Goal: Information Seeking & Learning: Learn about a topic

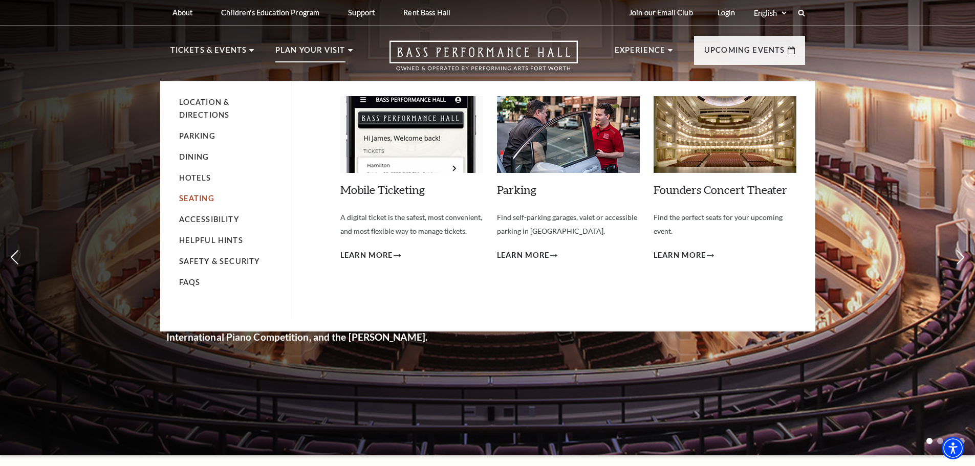
click at [203, 197] on link "Seating" at bounding box center [196, 198] width 35 height 9
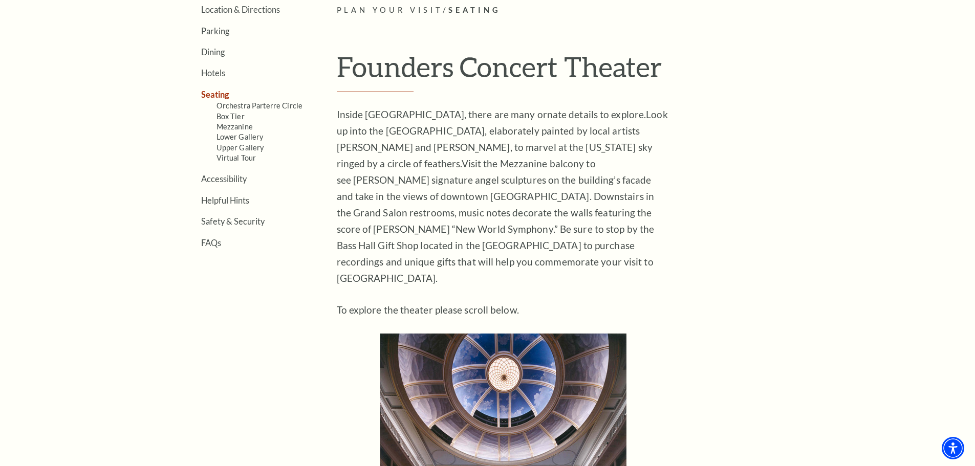
scroll to position [322, 0]
click at [241, 399] on aside "Location & Directions Parking Dining Hotels Seating Orchestra Parterre Circle B…" at bounding box center [238, 321] width 136 height 633
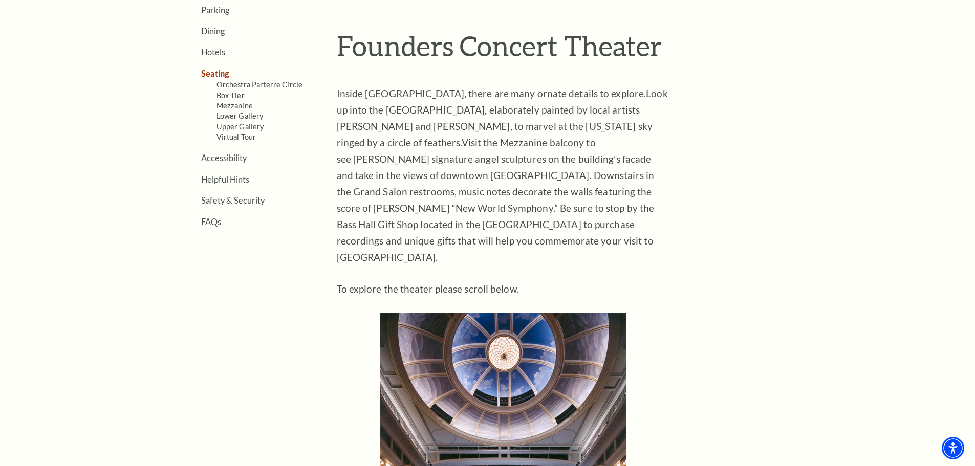
scroll to position [351, 0]
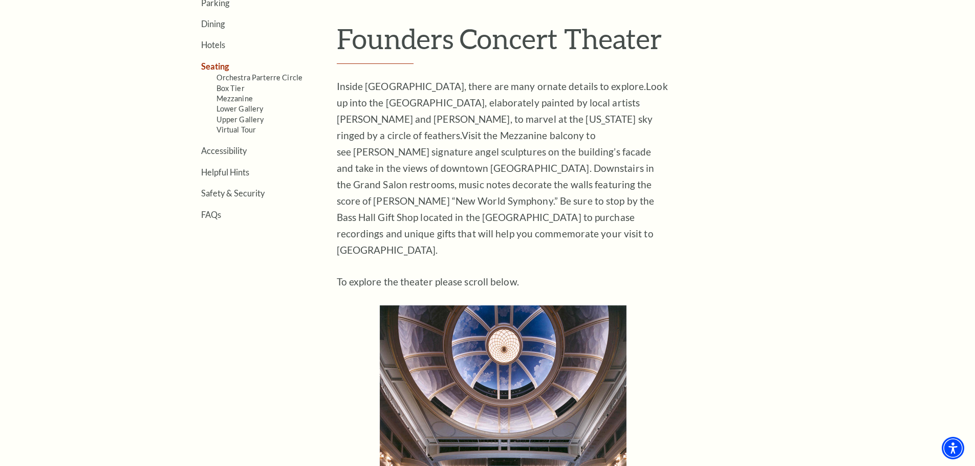
click at [197, 294] on aside "Location & Directions Parking Dining Hotels Seating Orchestra Parterre Circle B…" at bounding box center [238, 292] width 136 height 633
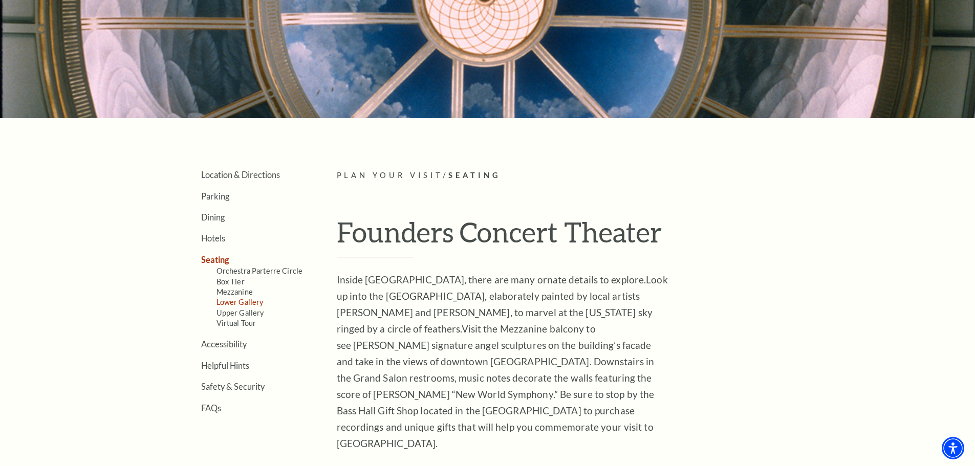
scroll to position [158, 0]
click at [209, 406] on link "FAQs" at bounding box center [211, 408] width 20 height 10
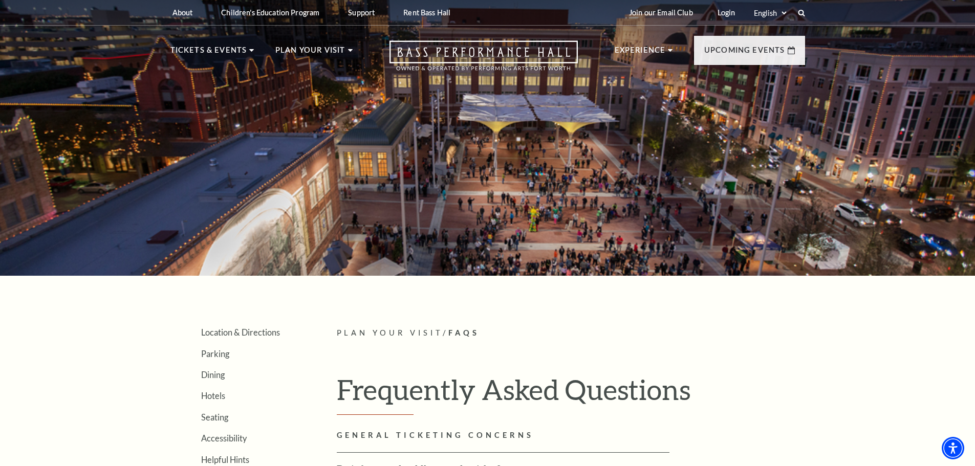
scroll to position [128, 0]
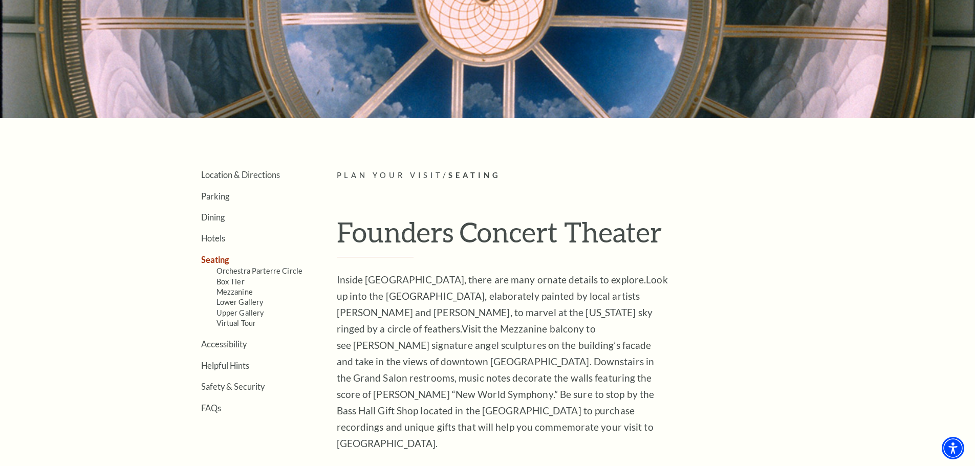
click at [404, 372] on p "Inside Bass Performance Hall, there are many ornate details to explore. Look up…" at bounding box center [503, 362] width 333 height 180
click at [234, 325] on link "Virtual Tour" at bounding box center [237, 323] width 40 height 9
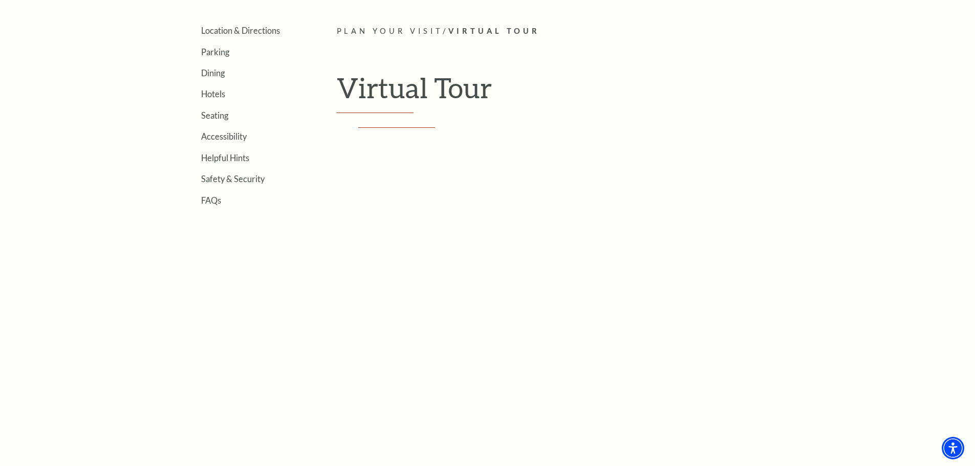
scroll to position [308, 0]
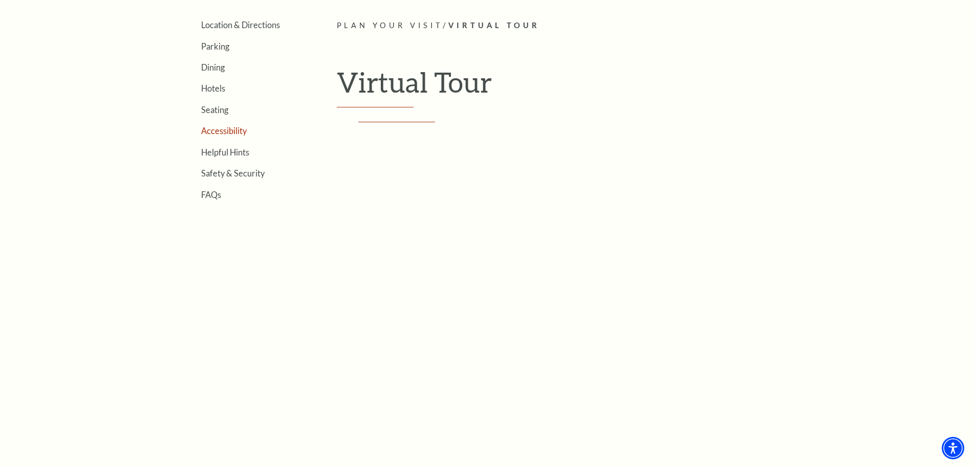
click at [227, 131] on link "Accessibility" at bounding box center [224, 131] width 46 height 10
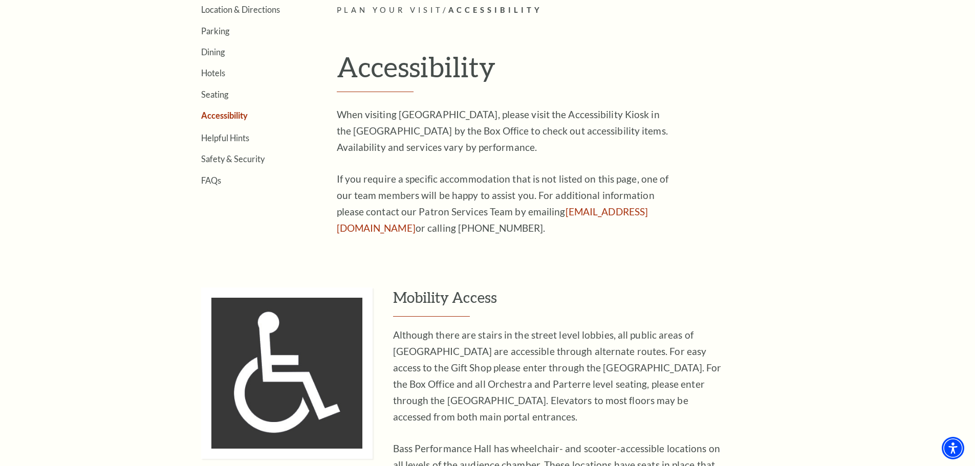
scroll to position [322, 0]
click at [221, 181] on link "FAQs" at bounding box center [211, 181] width 20 height 10
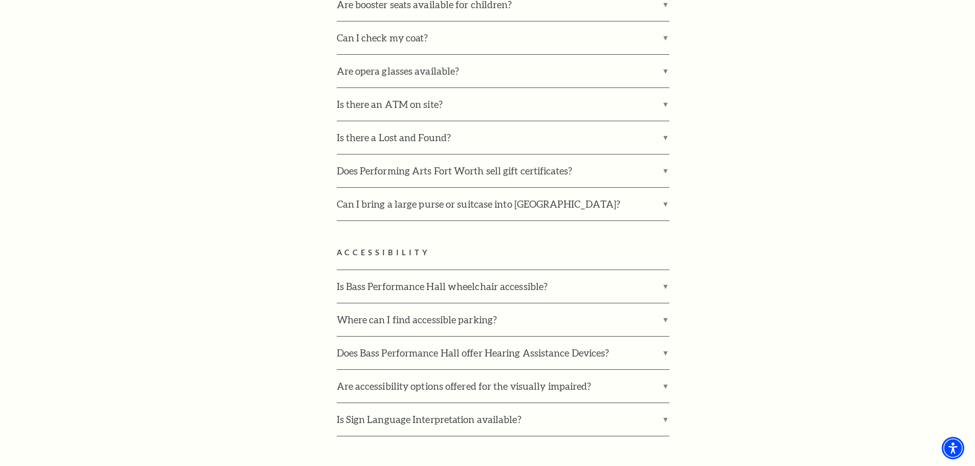
scroll to position [2337, 0]
click at [442, 270] on label "Is Bass Performance Hall wheelchair accessible?" at bounding box center [503, 286] width 333 height 33
click at [0, 0] on input "Is Bass Performance Hall wheelchair accessible?" at bounding box center [0, 0] width 0 height 0
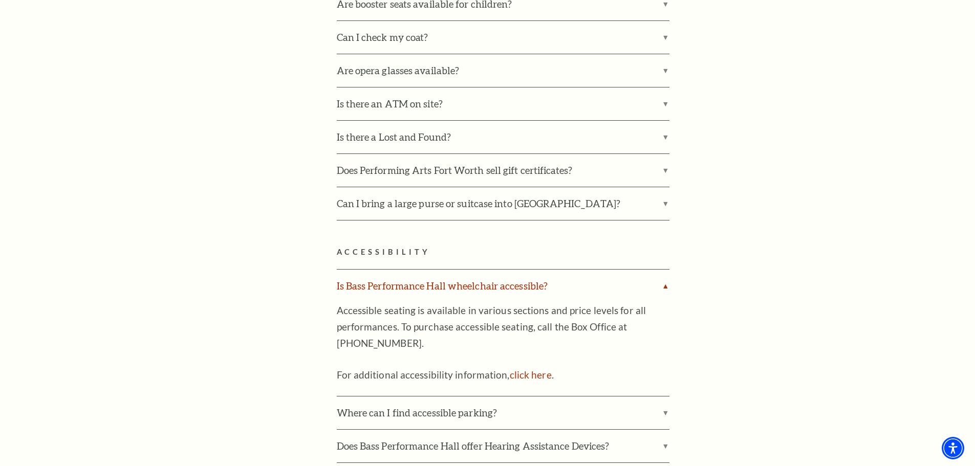
click at [375, 270] on label "Is Bass Performance Hall wheelchair accessible?" at bounding box center [503, 286] width 333 height 33
click at [0, 0] on input "Is Bass Performance Hall wheelchair accessible?" at bounding box center [0, 0] width 0 height 0
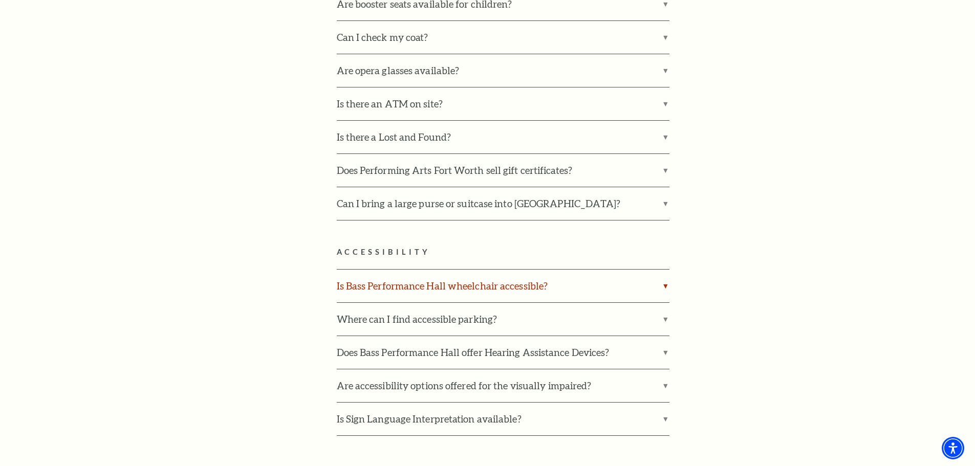
click at [375, 270] on label "Is Bass Performance Hall wheelchair accessible?" at bounding box center [503, 286] width 333 height 33
click at [0, 0] on input "Is Bass Performance Hall wheelchair accessible?" at bounding box center [0, 0] width 0 height 0
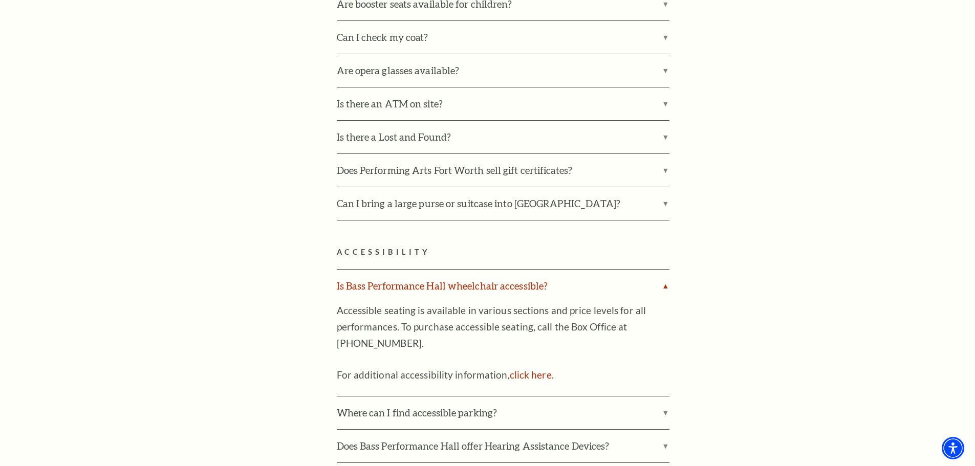
click at [375, 270] on label "Is Bass Performance Hall wheelchair accessible?" at bounding box center [503, 286] width 333 height 33
click at [0, 0] on input "Is Bass Performance Hall wheelchair accessible?" at bounding box center [0, 0] width 0 height 0
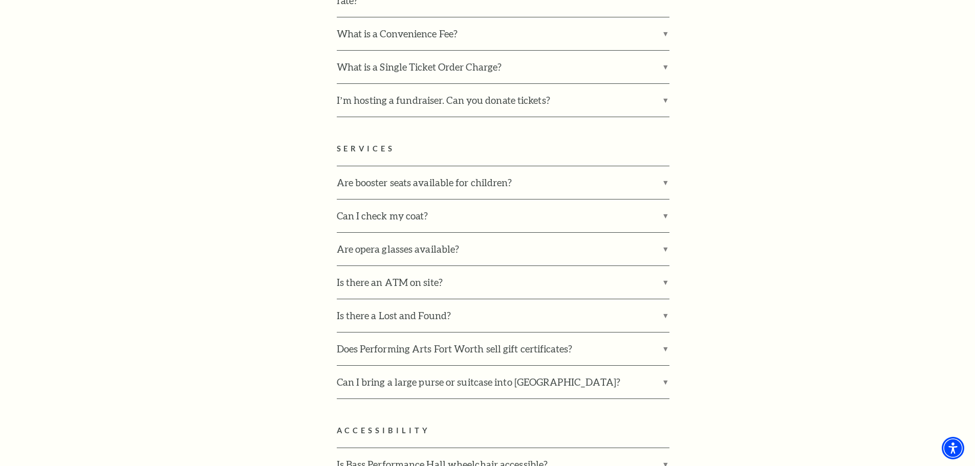
scroll to position [2261, 0]
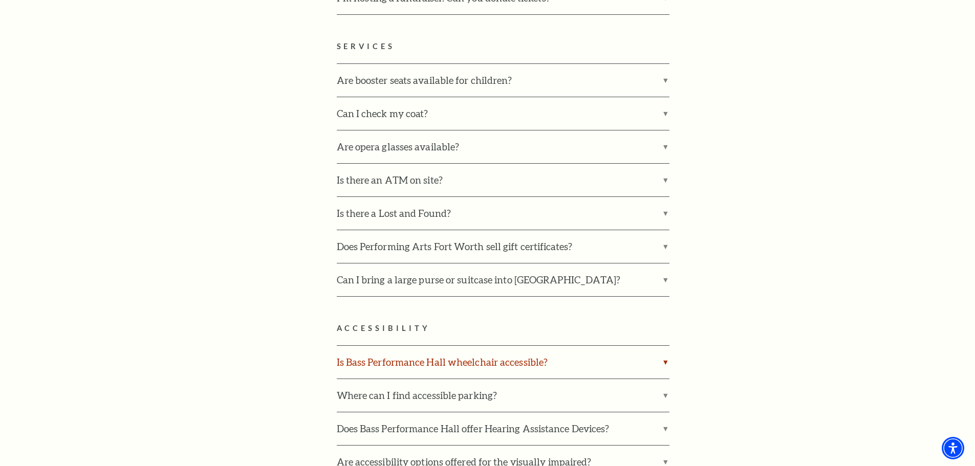
click at [365, 346] on label "Is Bass Performance Hall wheelchair accessible?" at bounding box center [503, 362] width 333 height 33
click at [0, 0] on input "Is Bass Performance Hall wheelchair accessible?" at bounding box center [0, 0] width 0 height 0
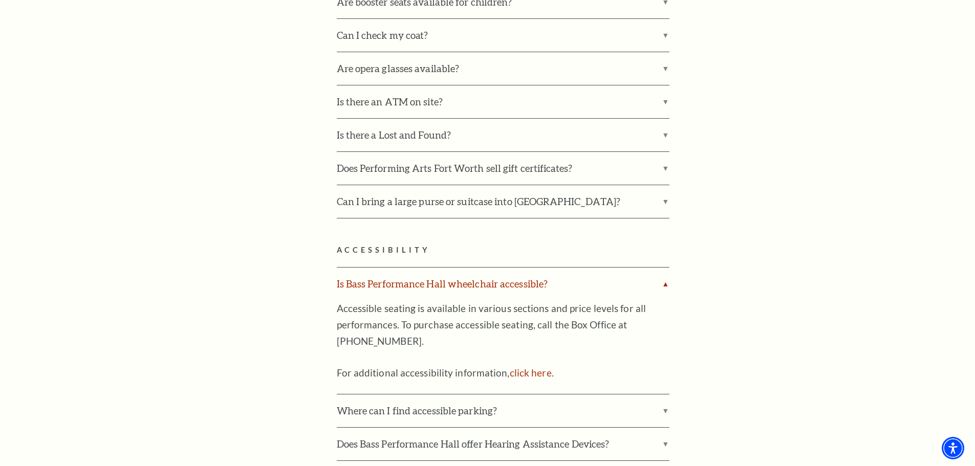
scroll to position [2340, 0]
click at [402, 267] on label "Is Bass Performance Hall wheelchair accessible?" at bounding box center [503, 283] width 333 height 33
click at [0, 0] on input "Is Bass Performance Hall wheelchair accessible?" at bounding box center [0, 0] width 0 height 0
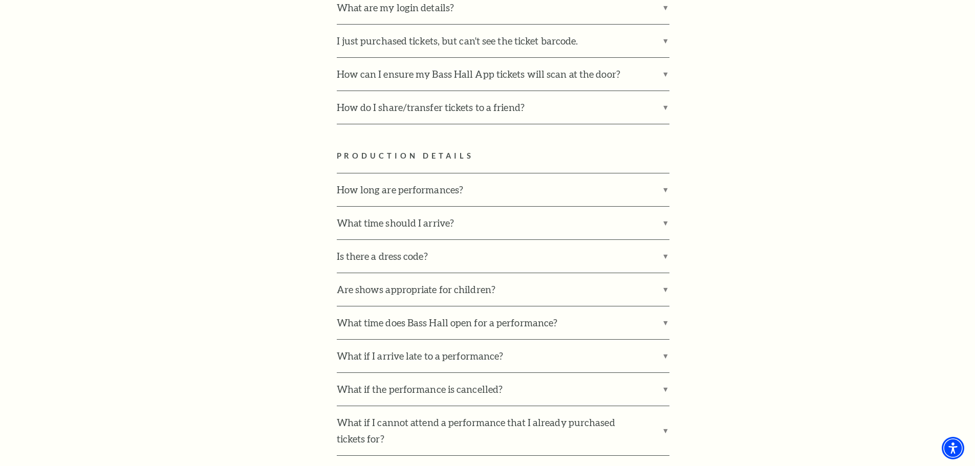
scroll to position [1174, 0]
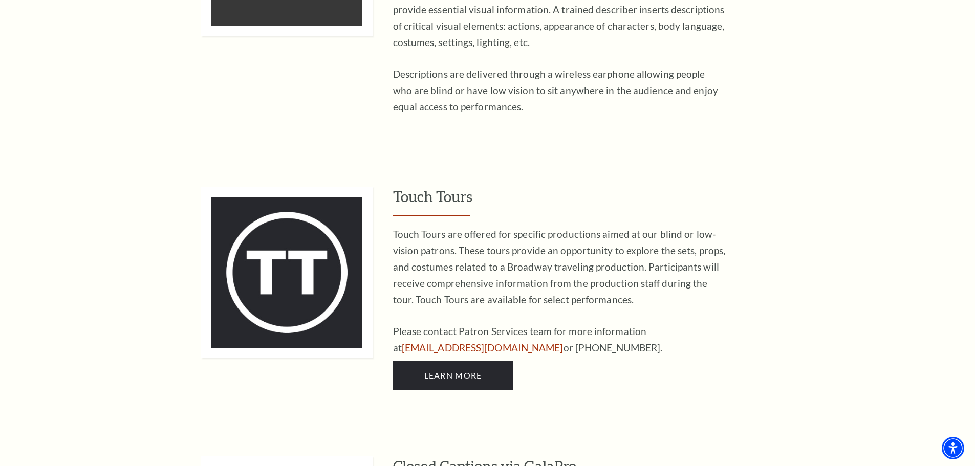
scroll to position [1971, 0]
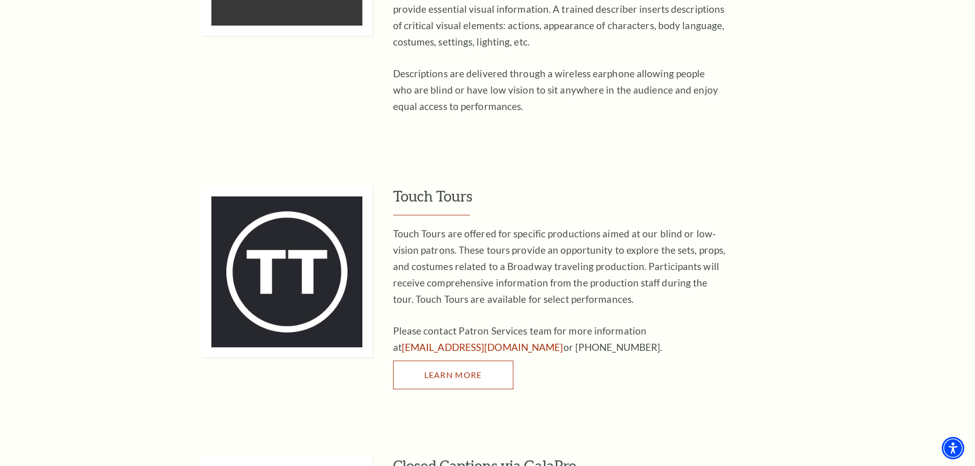
click at [449, 361] on link "Learn More" at bounding box center [453, 375] width 120 height 29
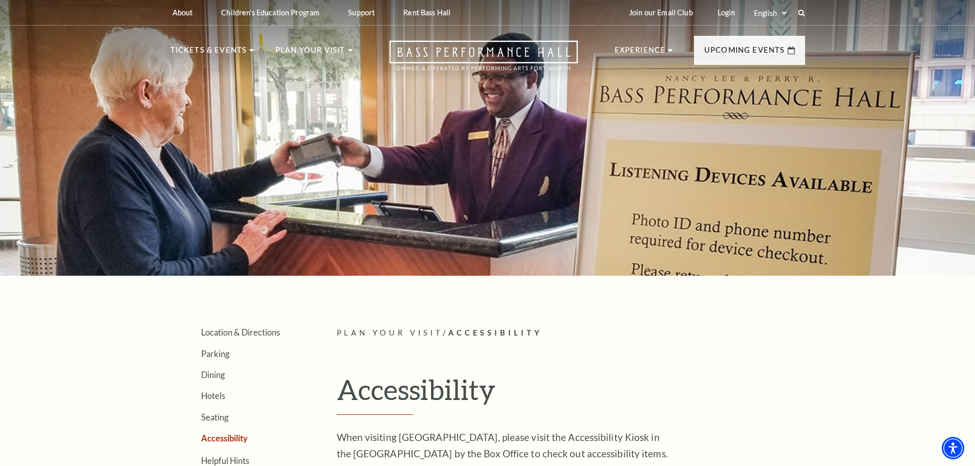
scroll to position [162, 0]
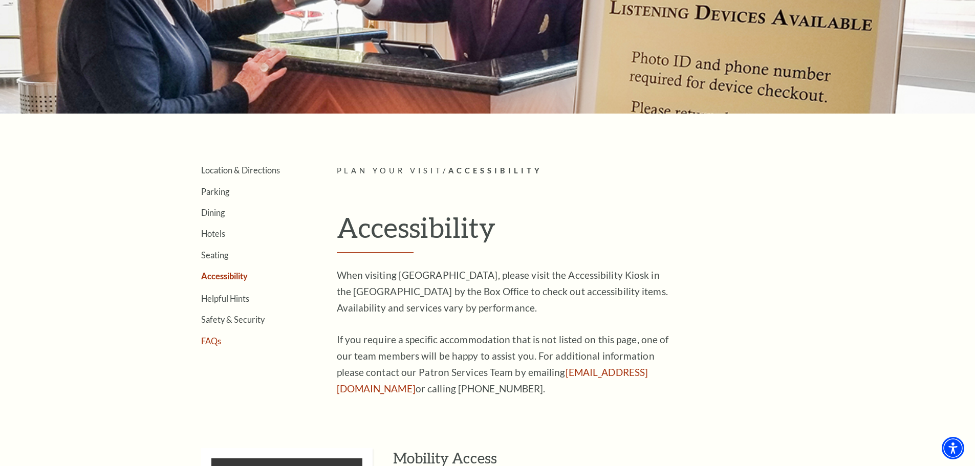
click at [209, 345] on link "FAQs" at bounding box center [211, 341] width 20 height 10
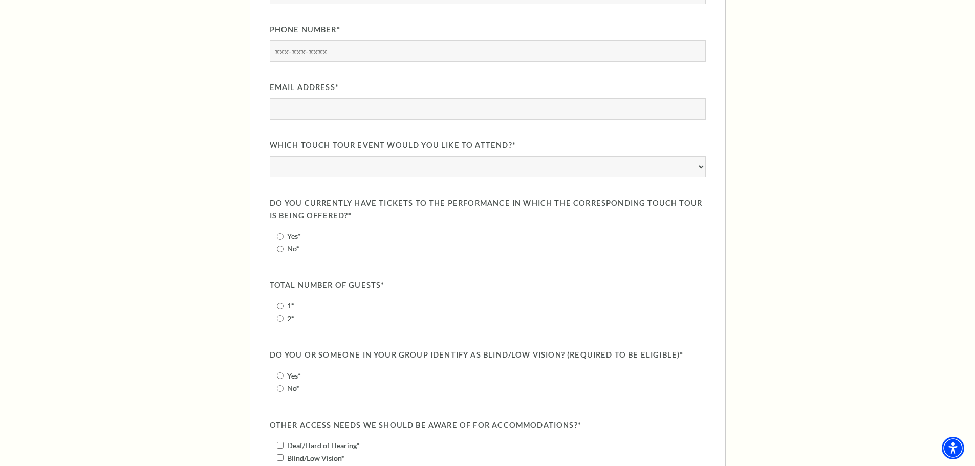
scroll to position [968, 0]
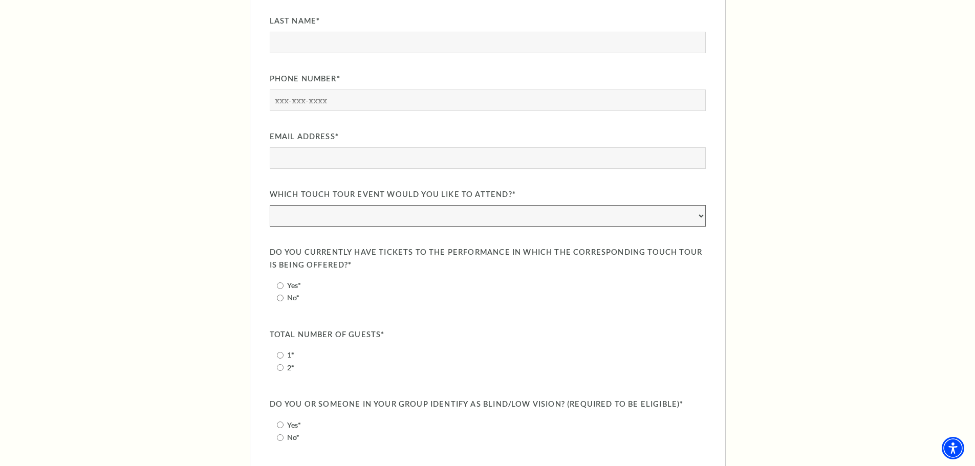
click at [694, 223] on select "A Beautiful Noise: The [PERSON_NAME] Musical: [DATE] & [PERSON_NAME]: [DATE] [P…" at bounding box center [488, 215] width 436 height 21
click at [792, 245] on div "2025 Broadway Touch Tours FREE Touch Tour events have limited capacity, space i…" at bounding box center [487, 364] width 975 height 1410
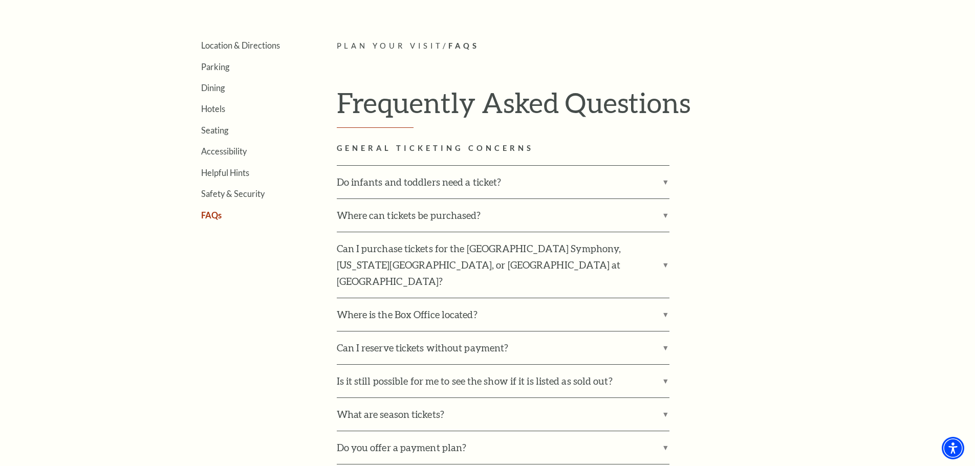
scroll to position [294, 0]
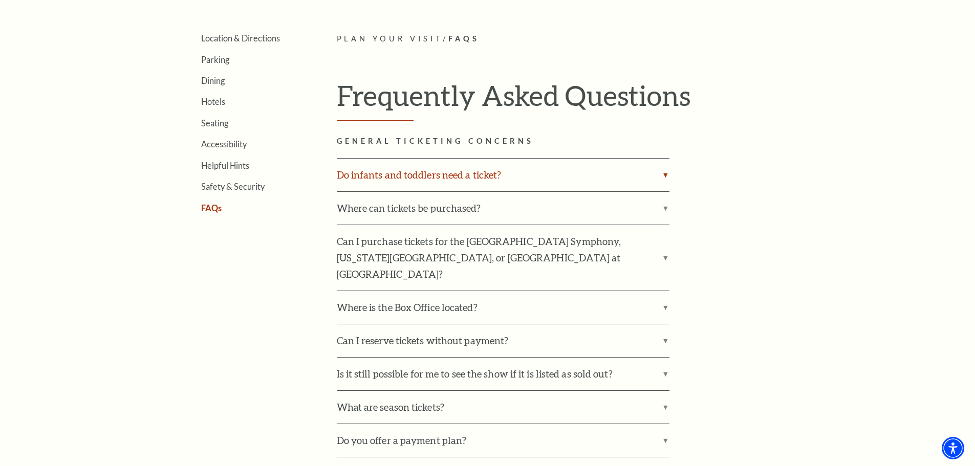
click at [390, 176] on label "Do infants and toddlers need a ticket?" at bounding box center [503, 175] width 333 height 33
click at [0, 0] on input "Do infants and toddlers need a ticket?" at bounding box center [0, 0] width 0 height 0
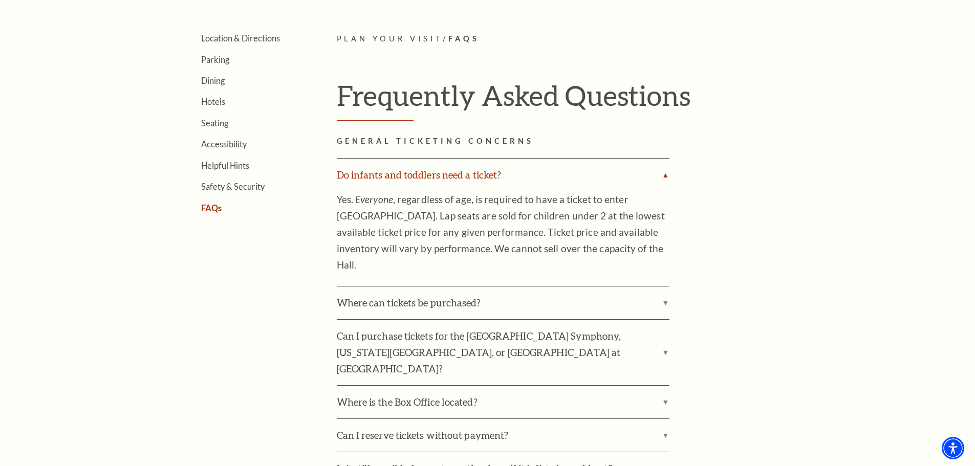
click at [384, 169] on label "Do infants and toddlers need a ticket?" at bounding box center [503, 175] width 333 height 33
click at [0, 0] on input "Do infants and toddlers need a ticket?" at bounding box center [0, 0] width 0 height 0
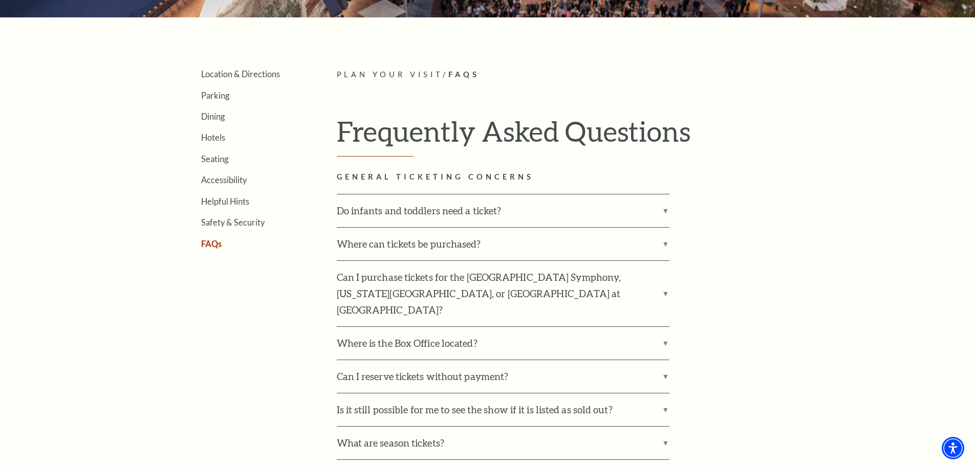
scroll to position [257, 0]
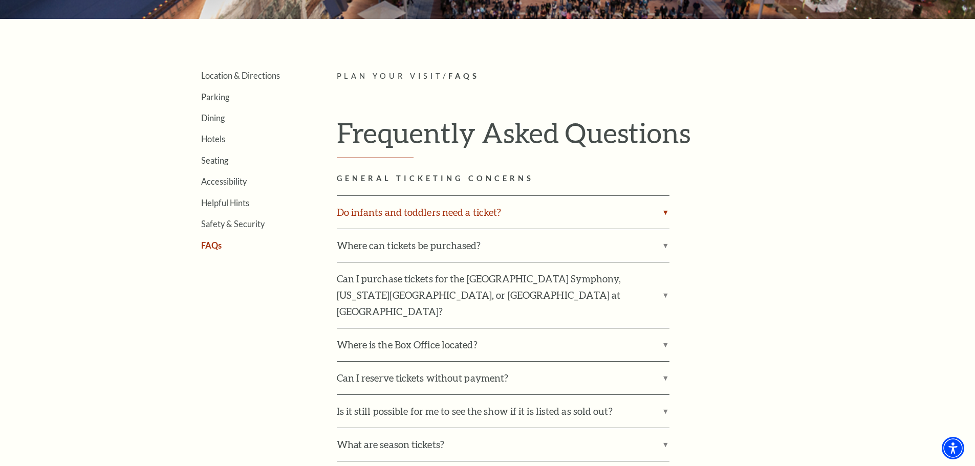
click at [412, 212] on label "Do infants and toddlers need a ticket?" at bounding box center [503, 212] width 333 height 33
click at [0, 0] on input "Do infants and toddlers need a ticket?" at bounding box center [0, 0] width 0 height 0
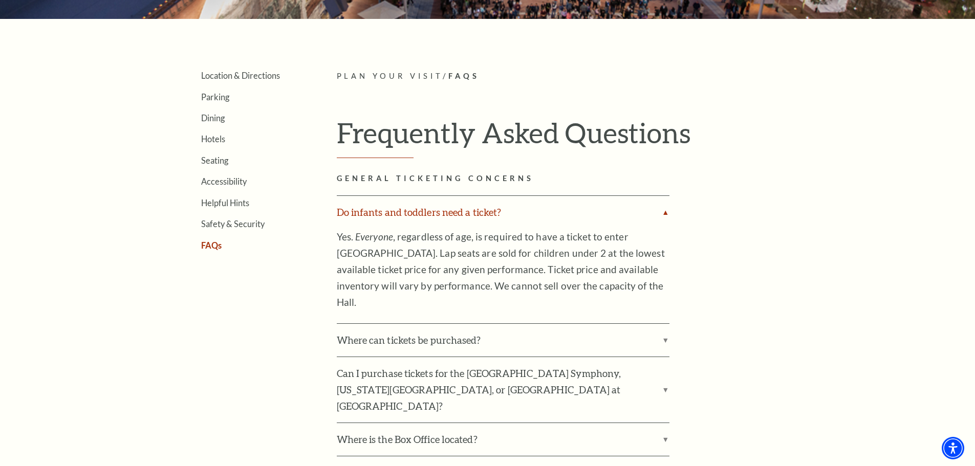
click at [412, 212] on label "Do infants and toddlers need a ticket?" at bounding box center [503, 212] width 333 height 33
click at [0, 0] on input "Do infants and toddlers need a ticket?" at bounding box center [0, 0] width 0 height 0
